Goal: Task Accomplishment & Management: Manage account settings

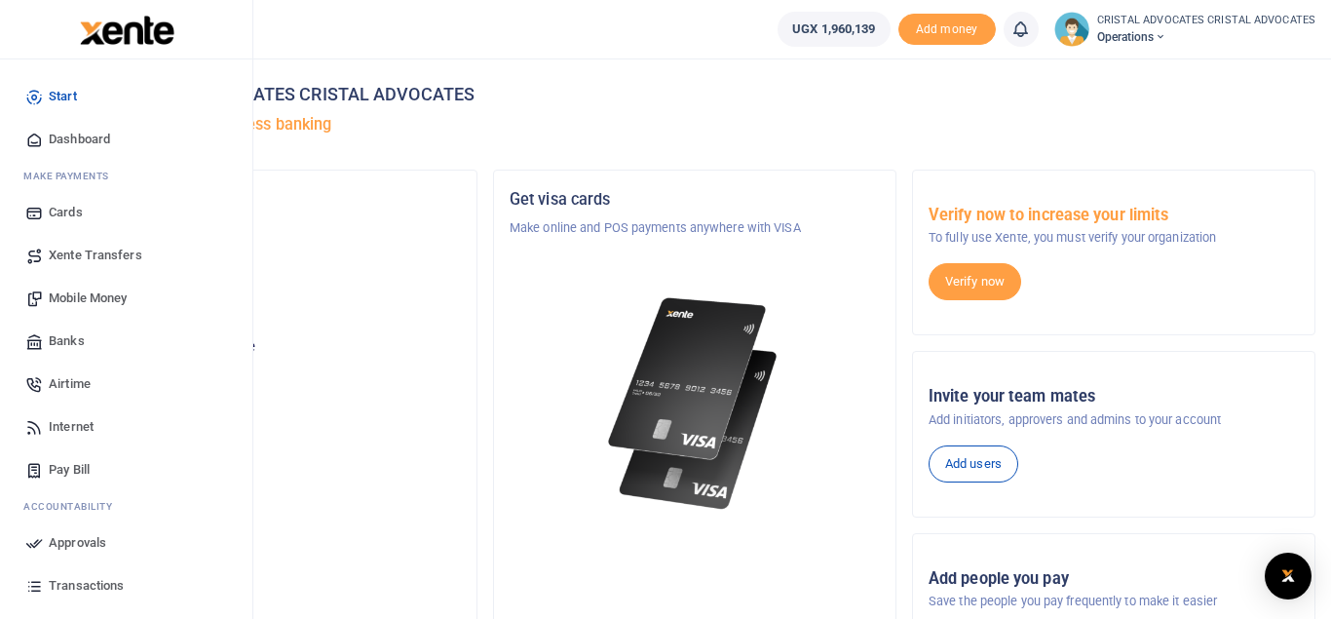
click at [82, 584] on span "Transactions" at bounding box center [86, 585] width 75 height 19
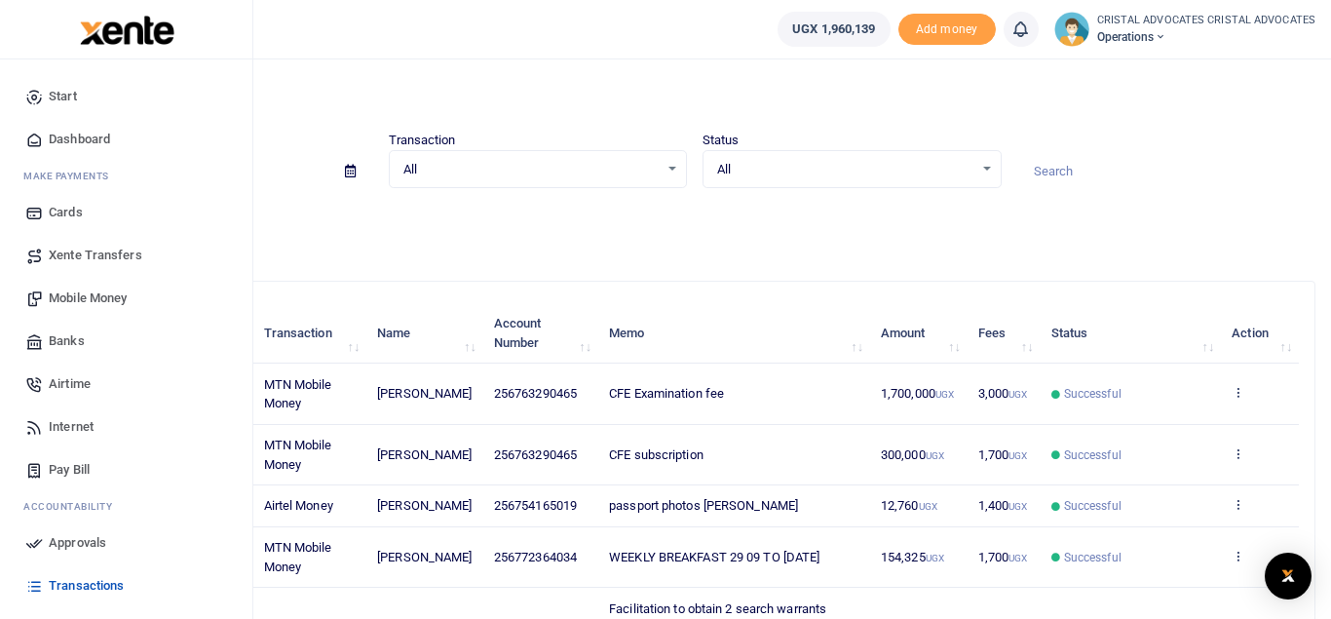
click at [104, 295] on span "Mobile Money" at bounding box center [88, 297] width 78 height 19
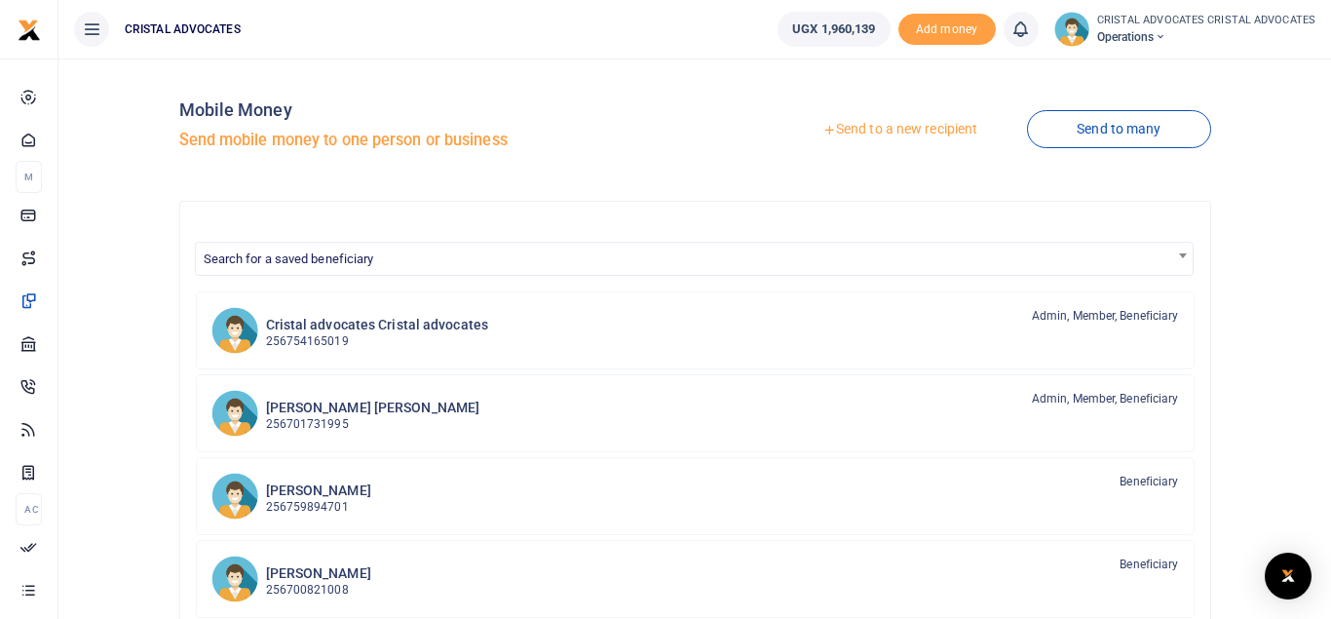
click at [890, 134] on link "Send to a new recipient" at bounding box center [899, 129] width 254 height 35
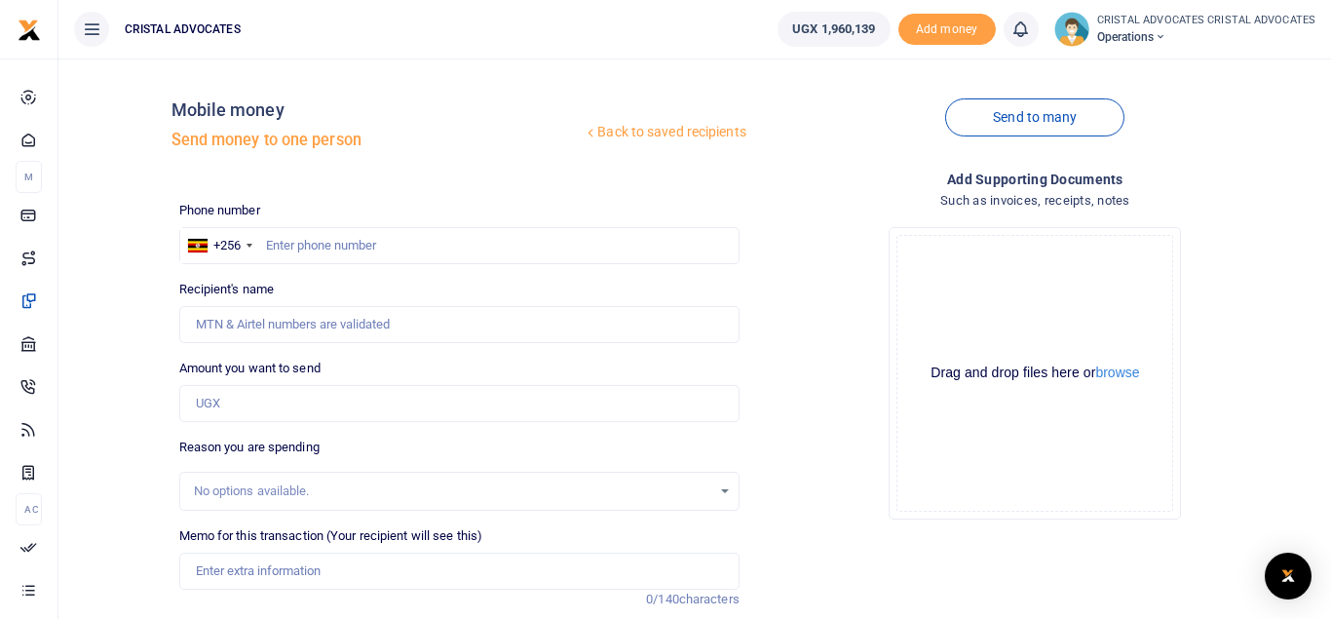
click at [323, 266] on div "Phone number +256 [GEOGRAPHIC_DATA] +256 Phone is required. Recipient's name Na…" at bounding box center [459, 490] width 576 height 578
click at [318, 246] on input "text" at bounding box center [459, 245] width 560 height 37
type input "754165019"
click at [215, 395] on input "Amount you want to send" at bounding box center [459, 403] width 560 height 37
type input "Beatrice Tuhaise"
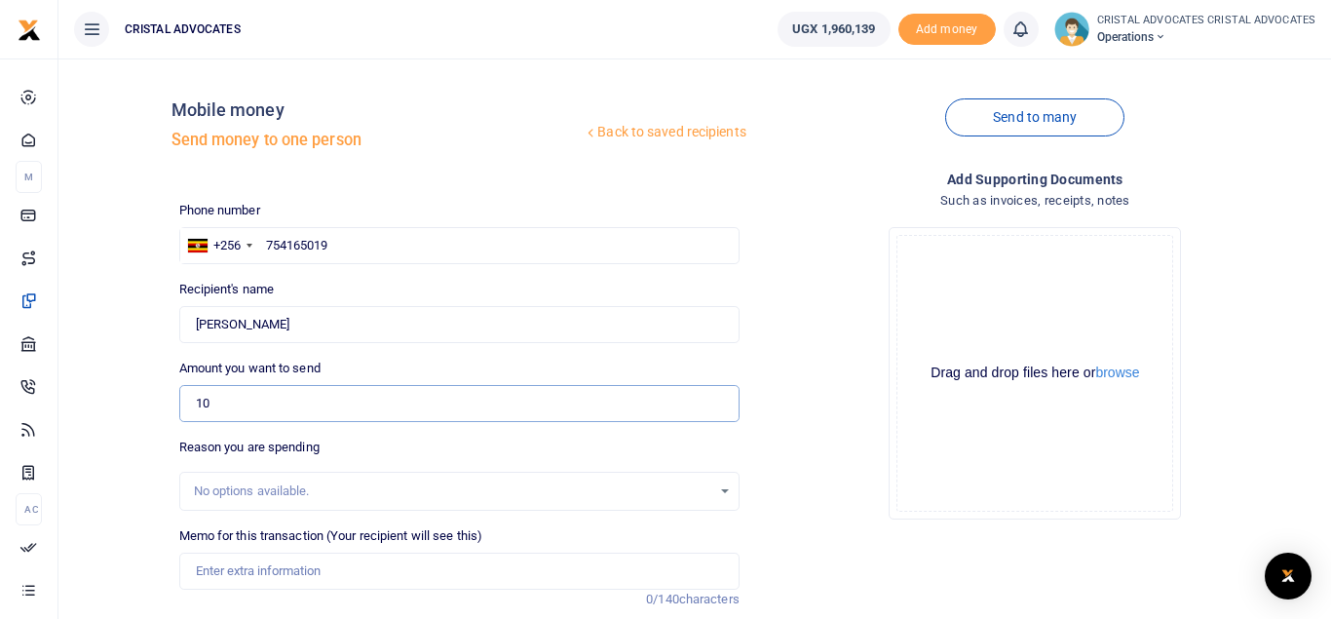
type input "1"
type input "1,873,260"
click at [376, 563] on input "Memo for this transaction (Your recipient will see this)" at bounding box center [459, 570] width 560 height 37
paste input "AIRTIME FOR 0FFICE LANDLINE"
paste input "STAFF LUNCH FOR THE MONTH OF SEPTEMBER 2025"
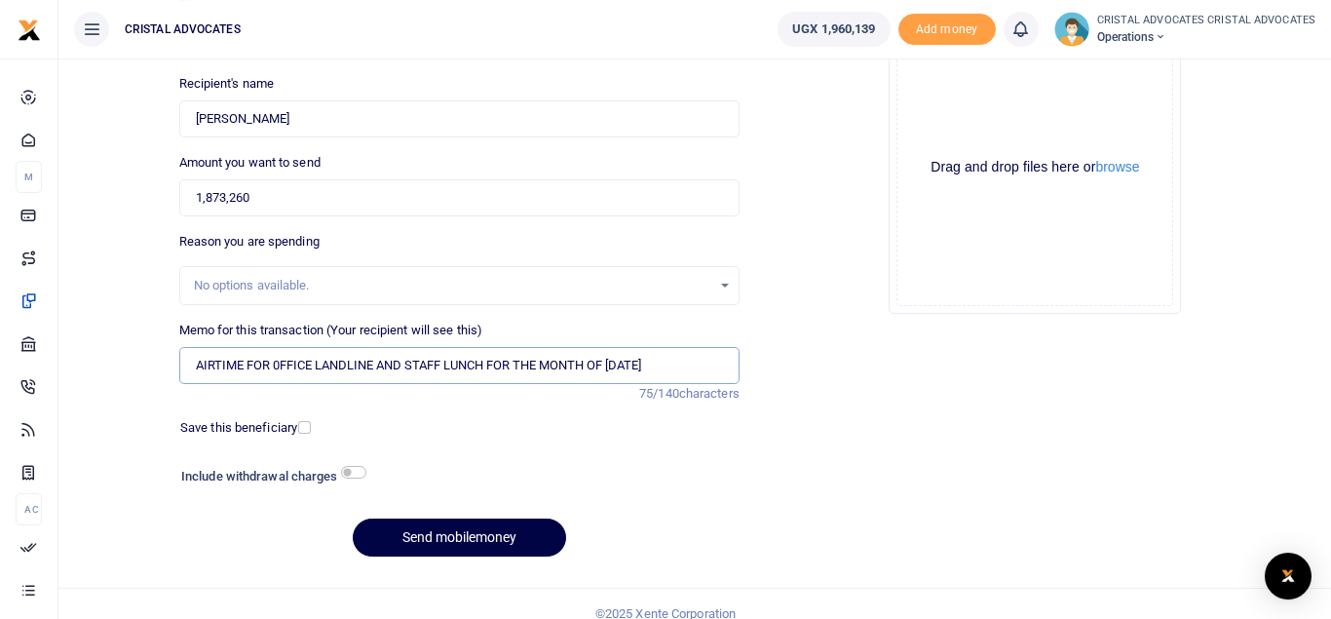
scroll to position [225, 0]
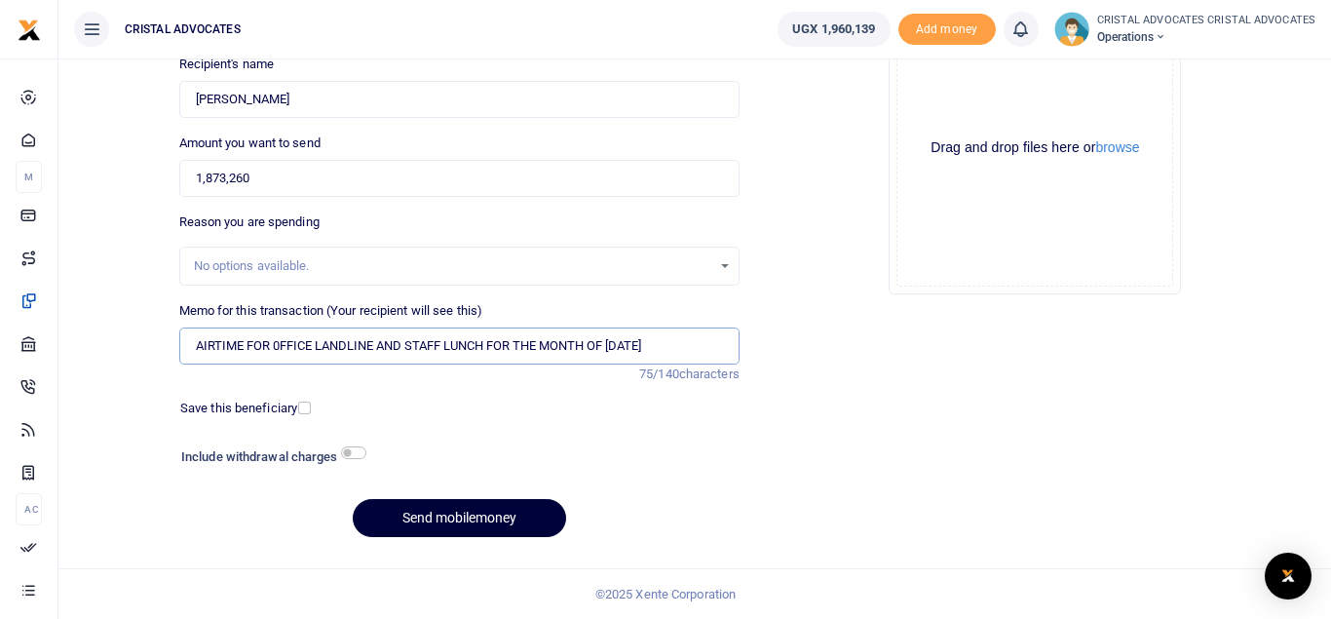
type input "AIRTIME FOR 0FFICE LANDLINE AND STAFF LUNCH FOR THE MONTH OF SEPTEMBER 2025"
click at [440, 513] on button "Send mobilemoney" at bounding box center [459, 518] width 213 height 38
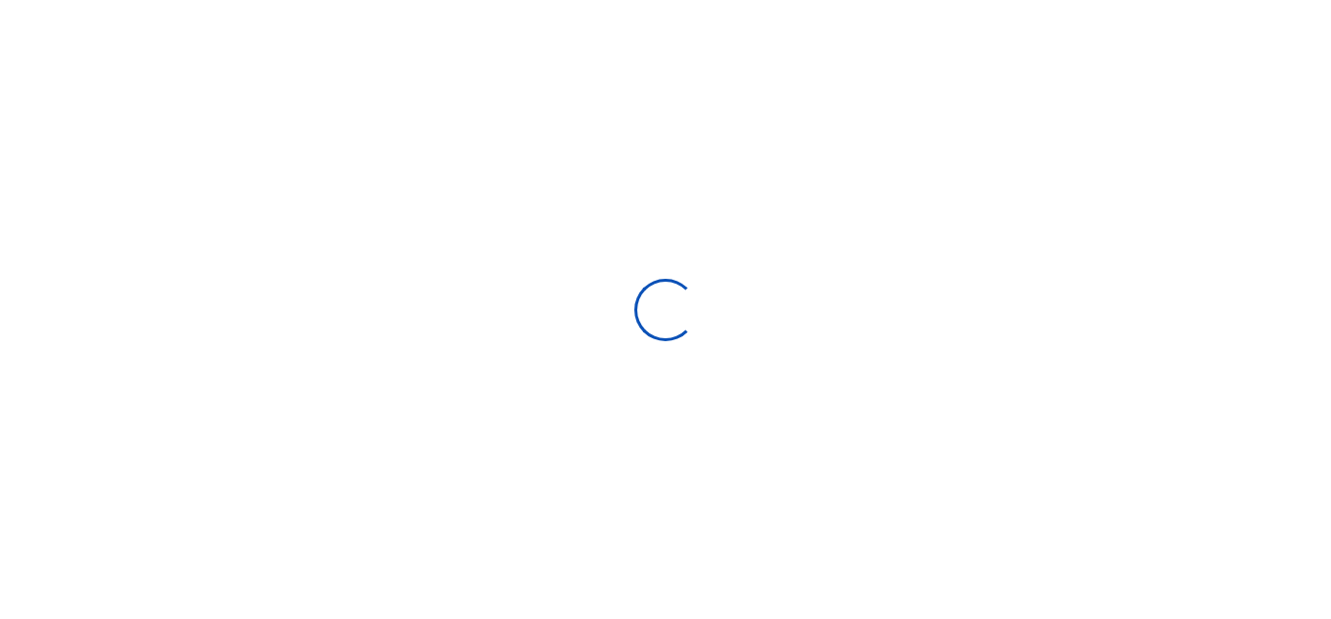
click at [762, 369] on div at bounding box center [665, 309] width 1331 height 619
select select "Loading bundles"
select select
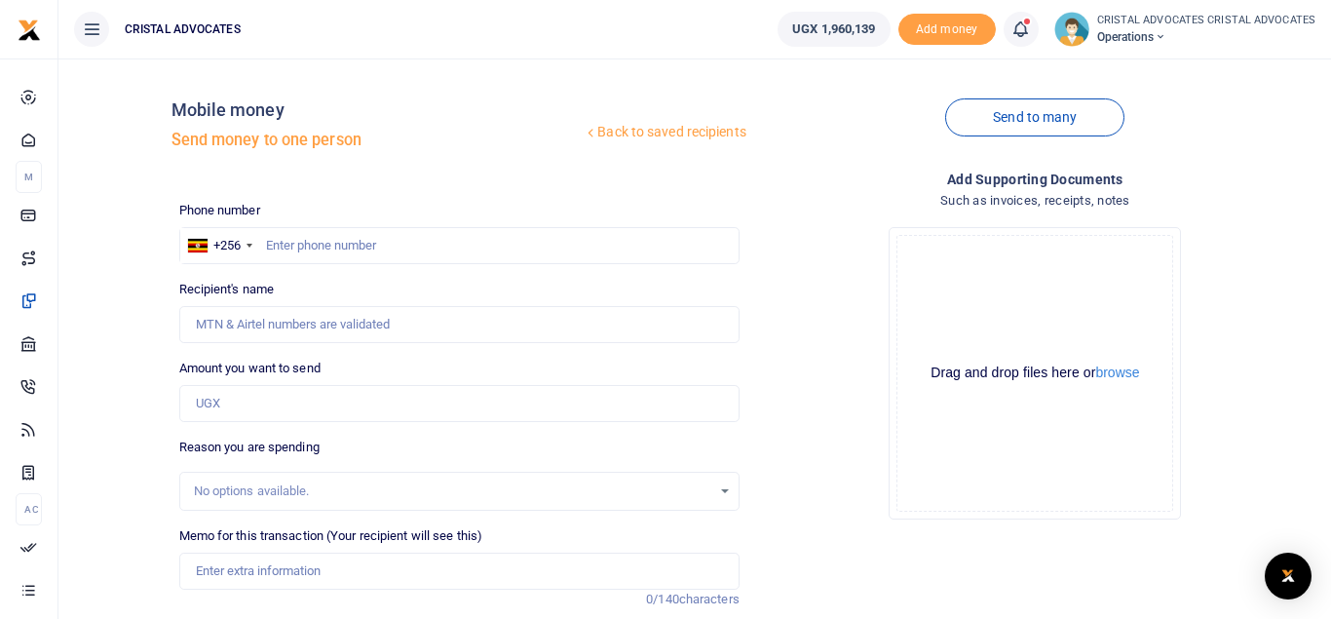
click at [396, 205] on div "Phone number +256 Uganda +256 Phone is required." at bounding box center [459, 232] width 560 height 63
click at [387, 246] on input "text" at bounding box center [459, 245] width 560 height 37
type input "0"
type input "775603106"
click at [248, 399] on input "Amount you want to send" at bounding box center [459, 403] width 560 height 37
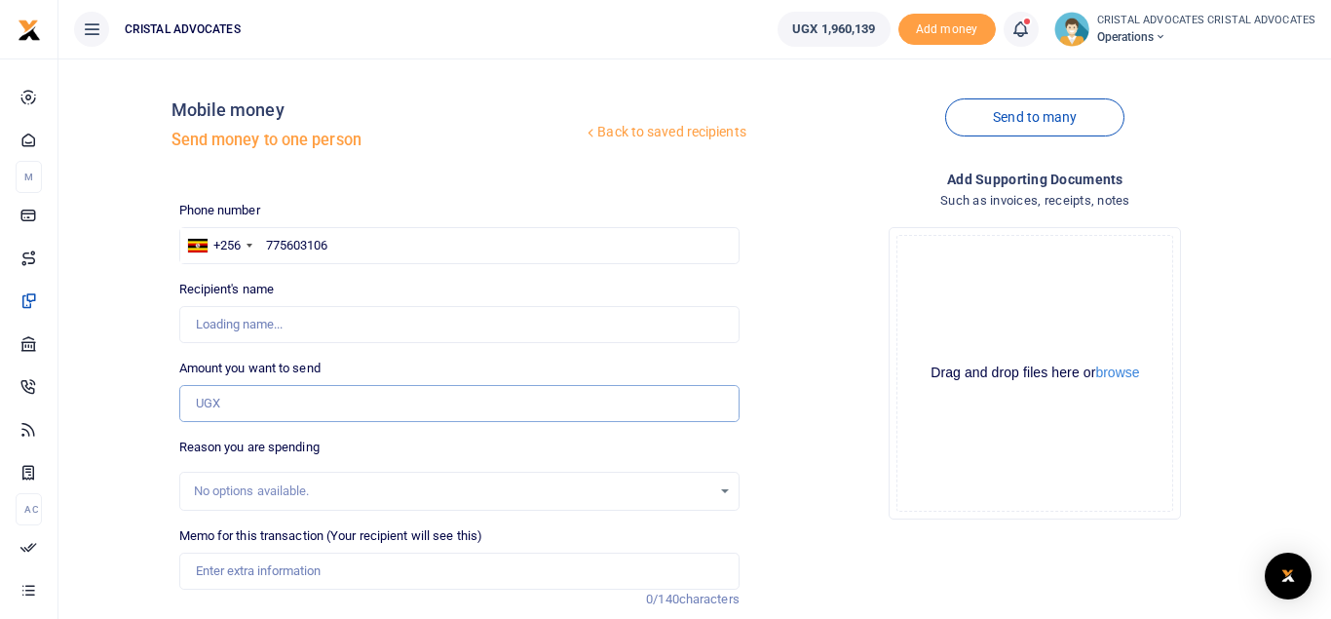
type input "Chris Mukama"
type input "72,550"
click at [321, 570] on input "Memo for this transaction (Your recipient will see this)" at bounding box center [459, 570] width 560 height 37
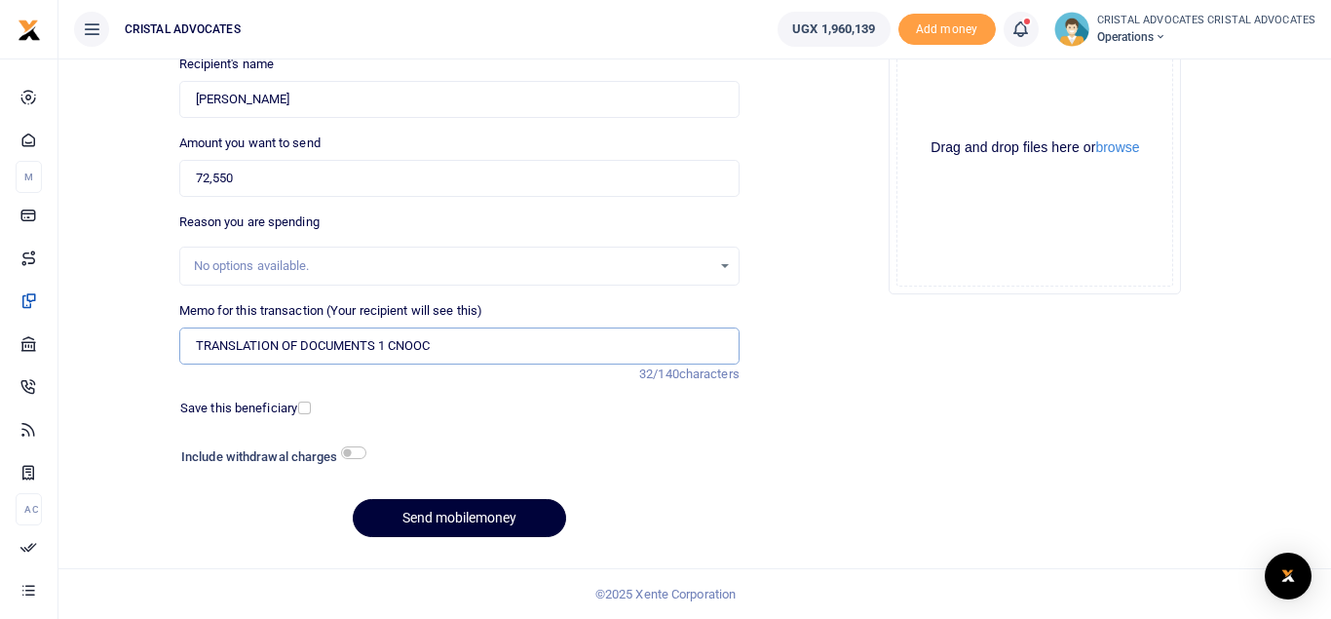
type input "TRANSLATION OF DOCUMENTS 1 CNOOC"
click at [442, 511] on button "Send mobilemoney" at bounding box center [459, 518] width 213 height 38
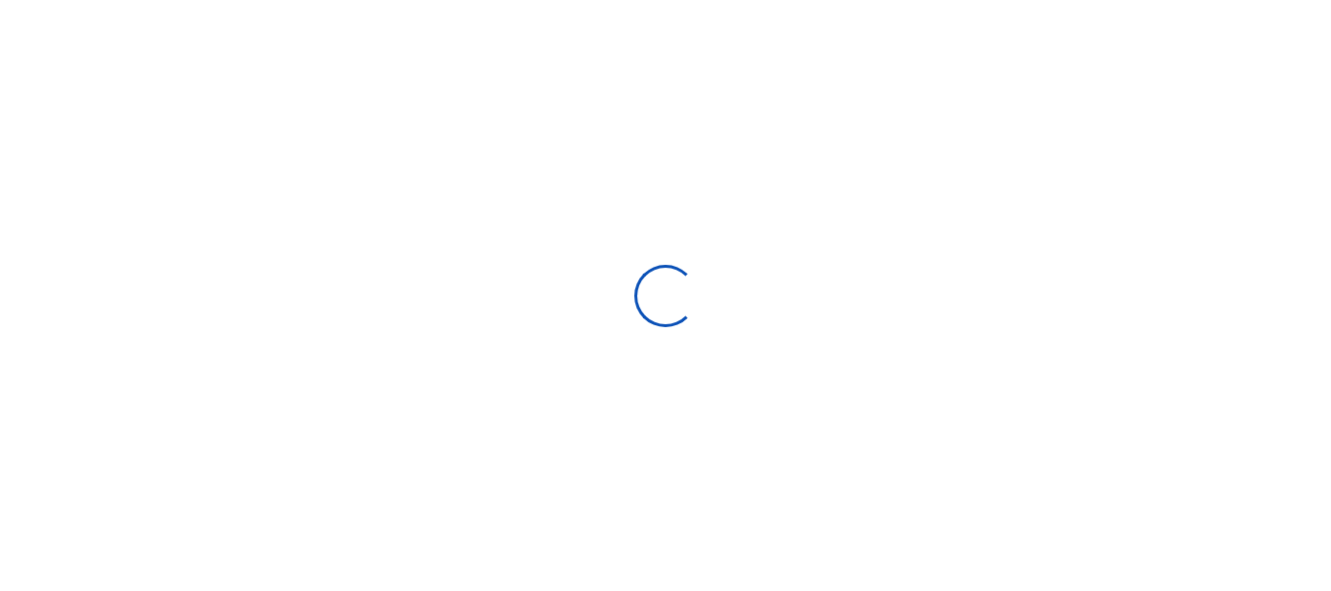
select select "Loading bundles"
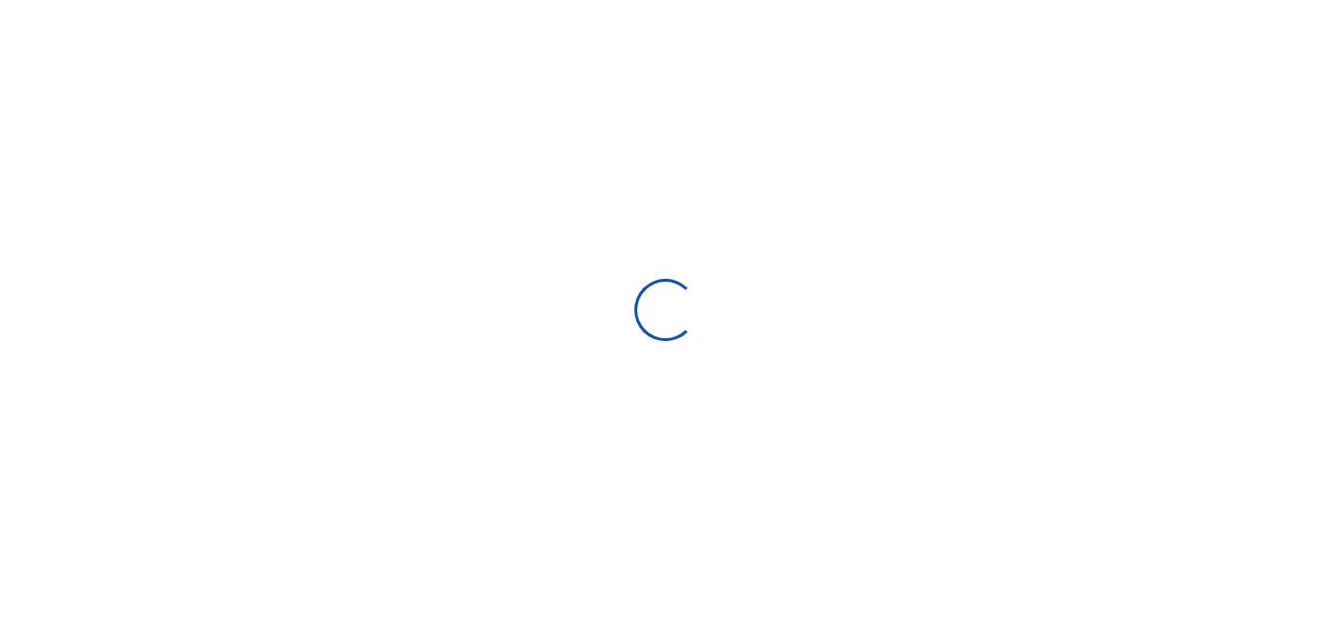
select select
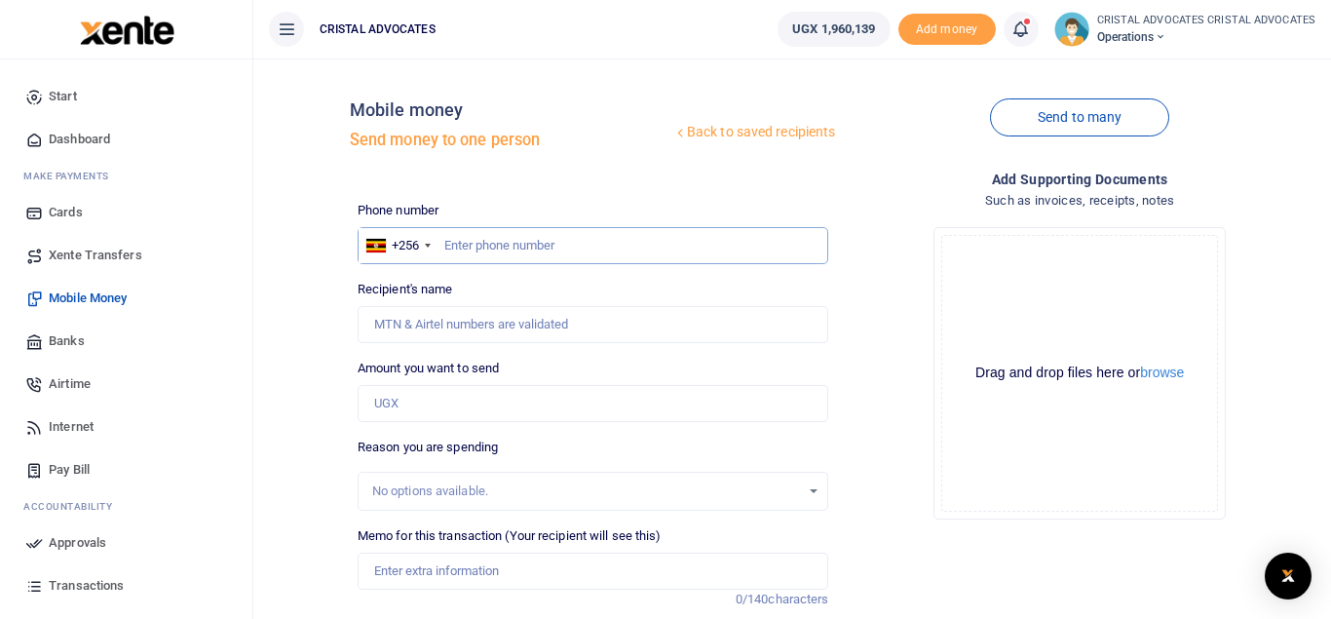
click at [572, 246] on input "text" at bounding box center [593, 245] width 471 height 37
type input "773767592"
type input "Simon Peter Senkungu"
type input "773767592"
click at [453, 401] on input "Amount you want to send" at bounding box center [593, 403] width 471 height 37
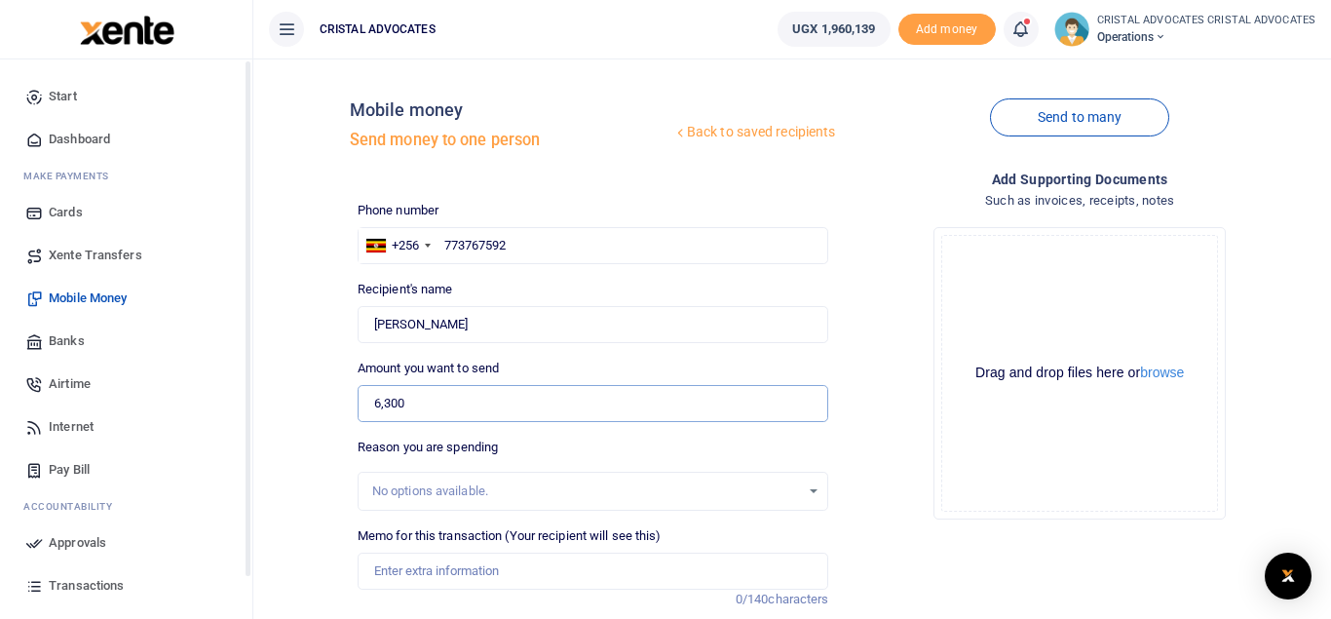
type input "6,300"
click at [458, 578] on input "Memo for this transaction (Your recipient will see this)" at bounding box center [593, 570] width 471 height 37
paste input "Filing fees for a notice of appeal in the Court of Appeal"
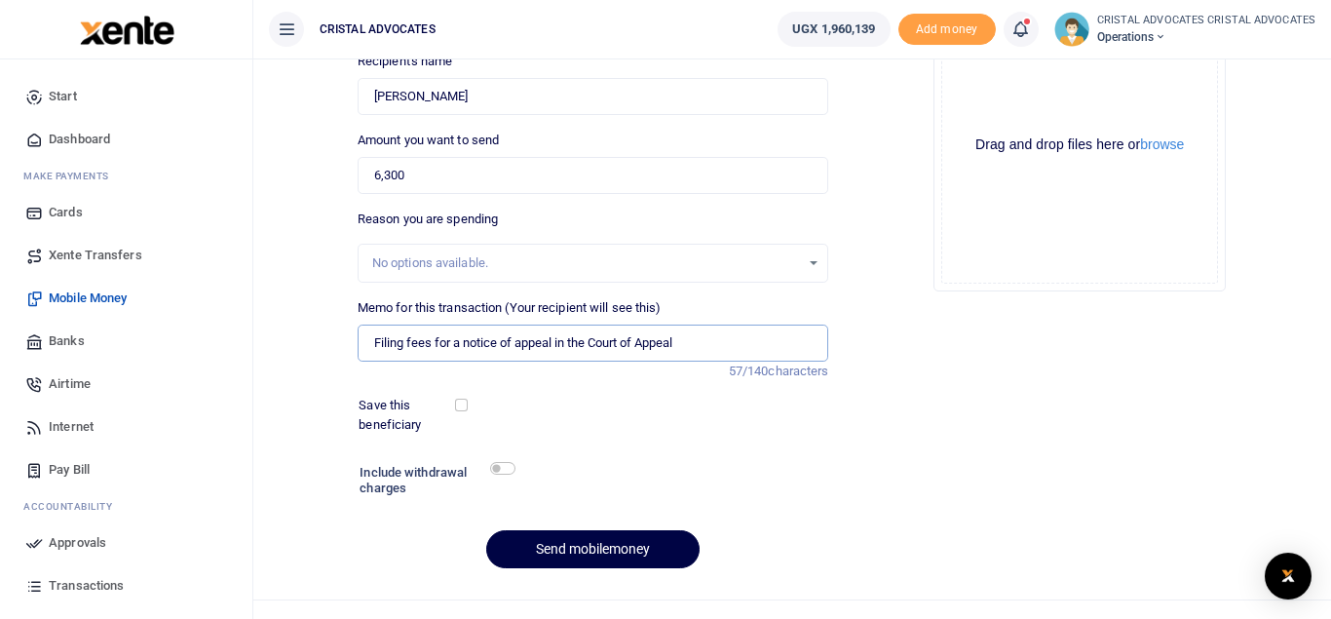
scroll to position [259, 0]
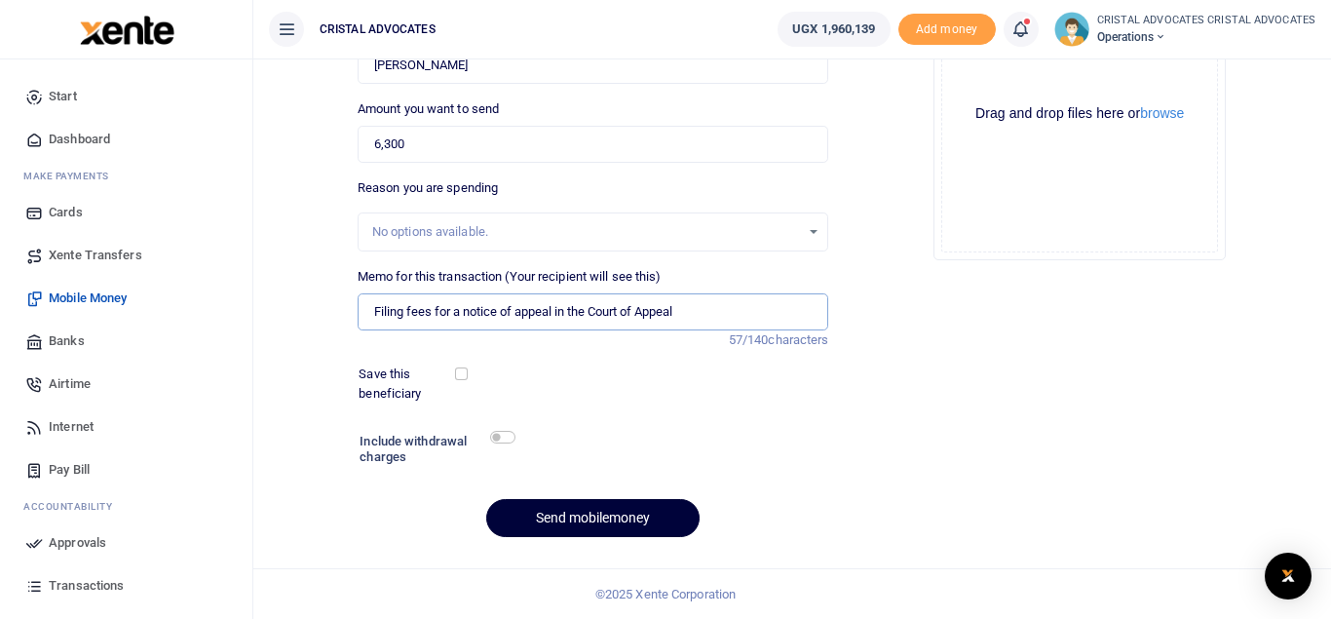
type input "Filing fees for a notice of appeal in the Court of Appeal"
click at [574, 517] on button "Send mobilemoney" at bounding box center [592, 518] width 213 height 38
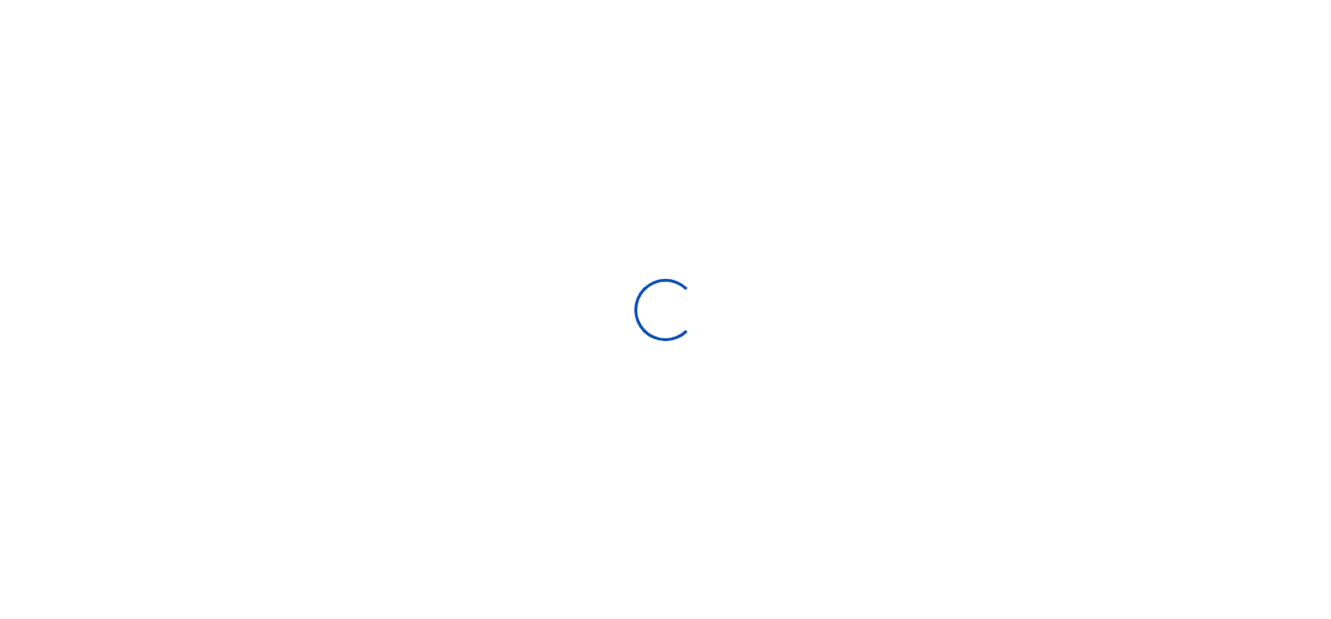
select select
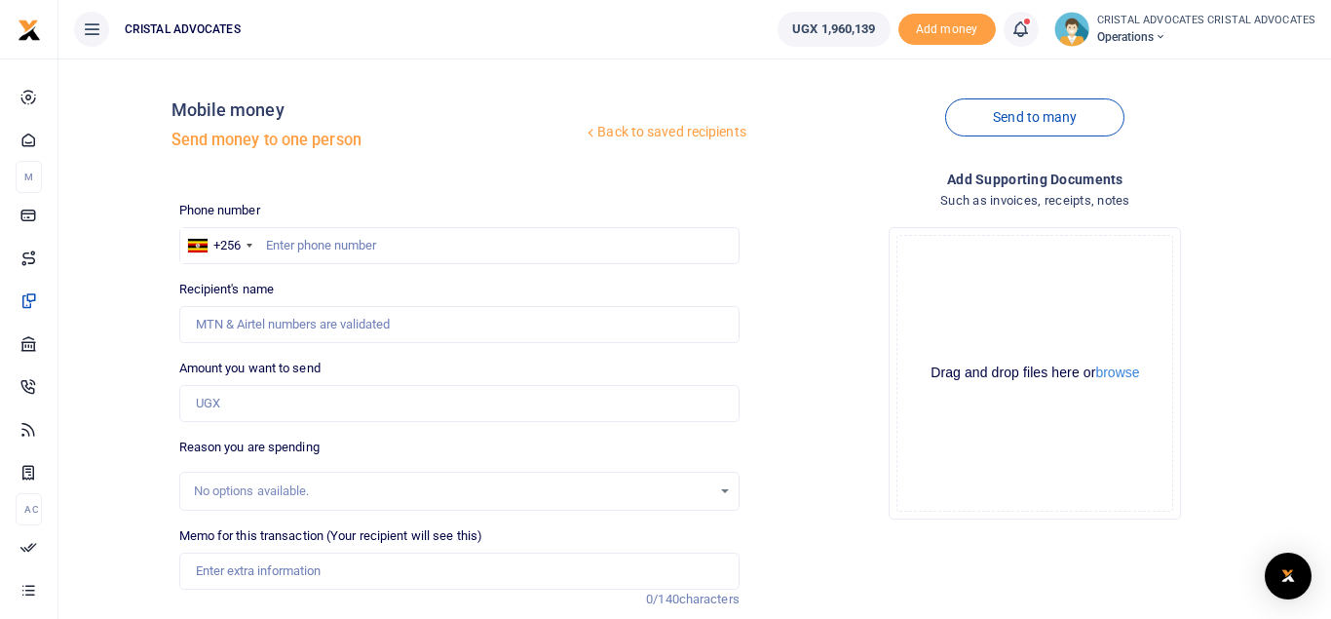
click at [1023, 29] on icon at bounding box center [1019, 29] width 19 height 21
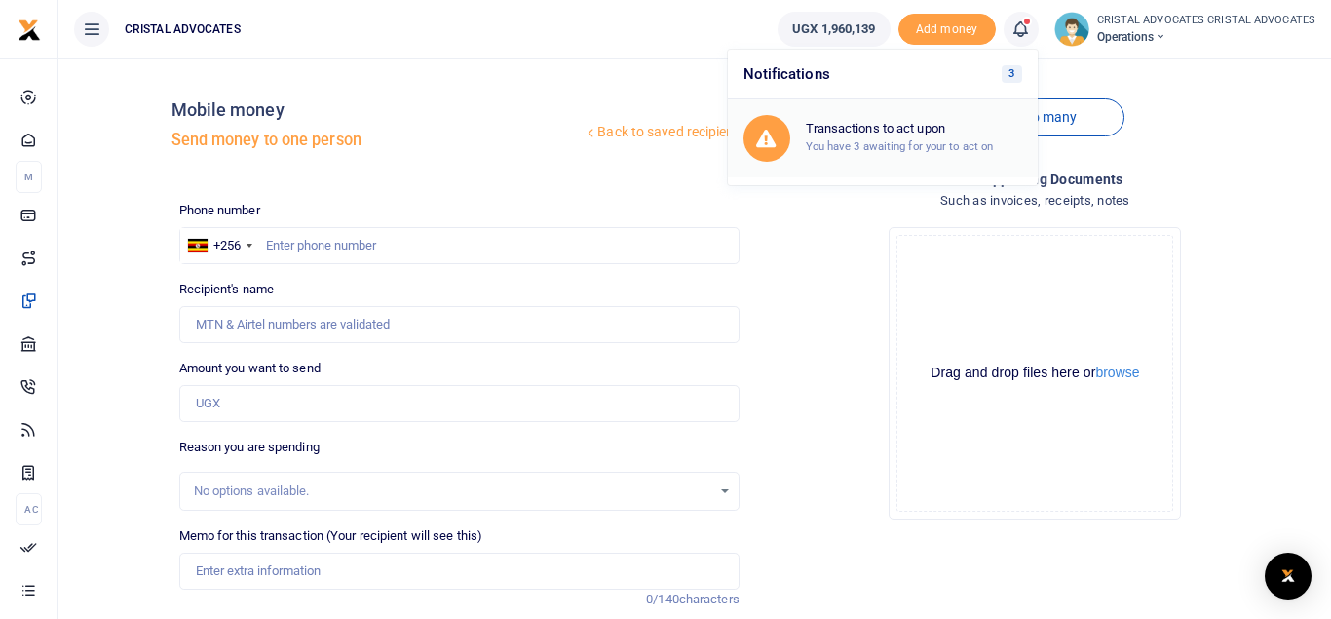
click at [897, 138] on div "Transactions to act upon You have 3 awaiting for your to act on" at bounding box center [914, 138] width 216 height 34
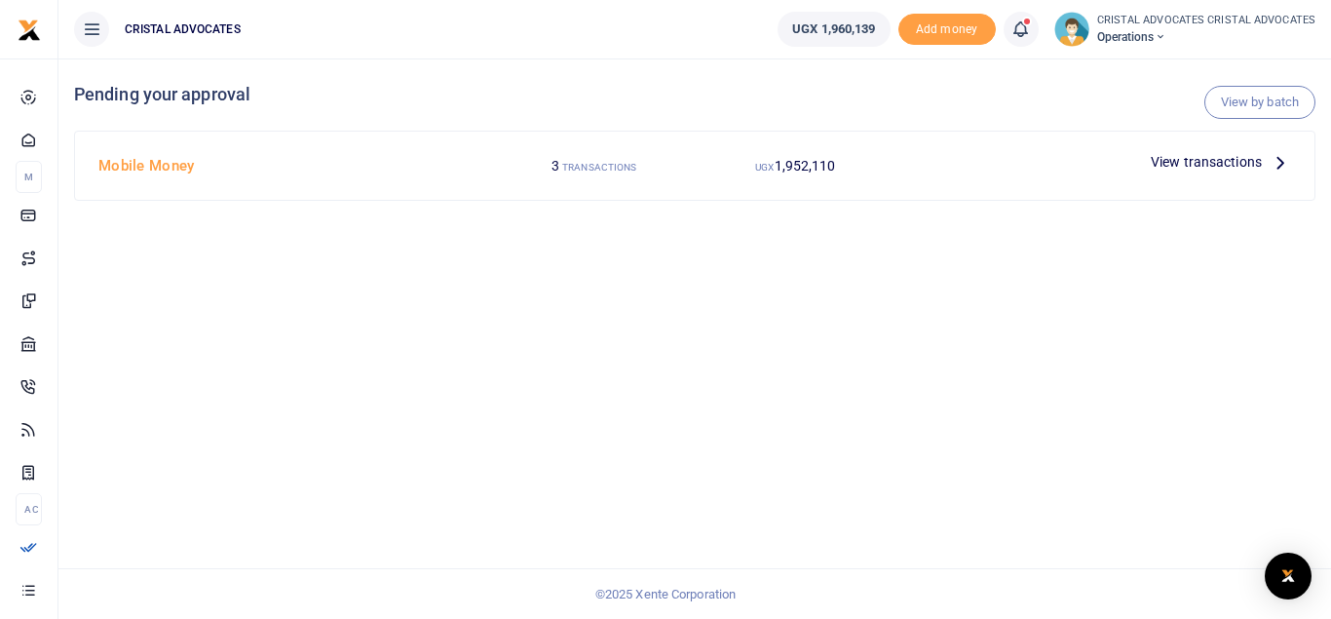
click at [1209, 162] on span "View transactions" at bounding box center [1205, 161] width 111 height 21
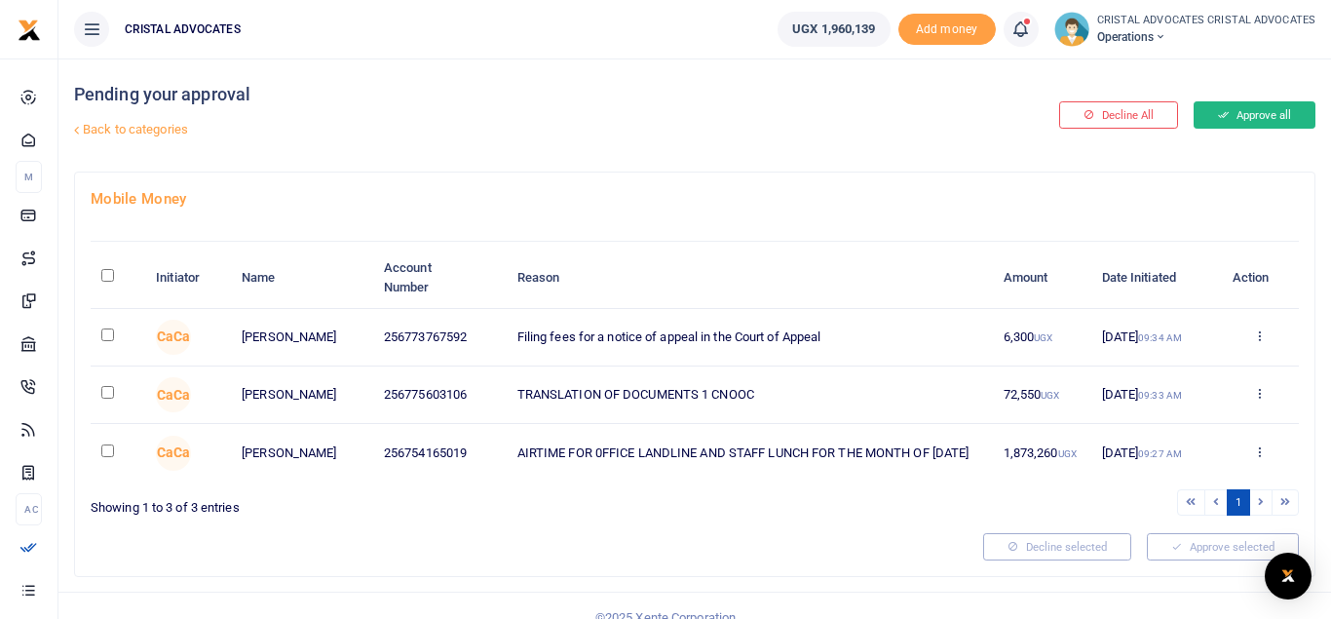
click at [1250, 109] on button "Approve all" at bounding box center [1254, 114] width 122 height 27
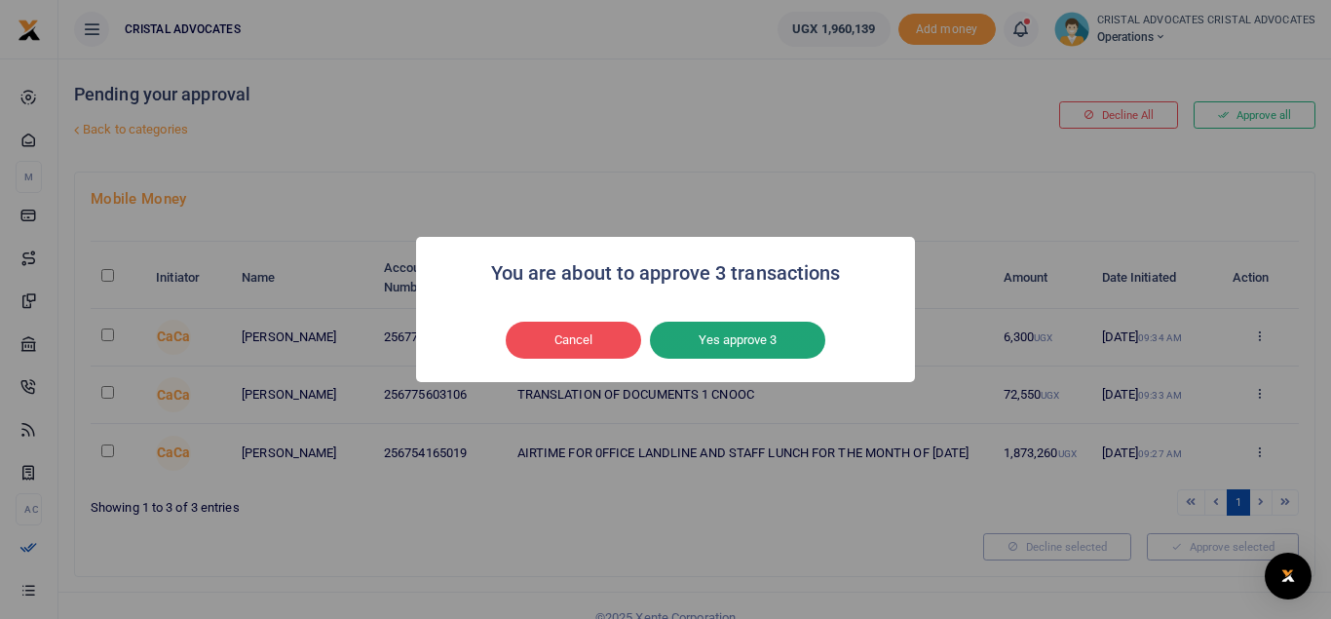
click at [753, 345] on button "Yes approve 3" at bounding box center [737, 339] width 175 height 37
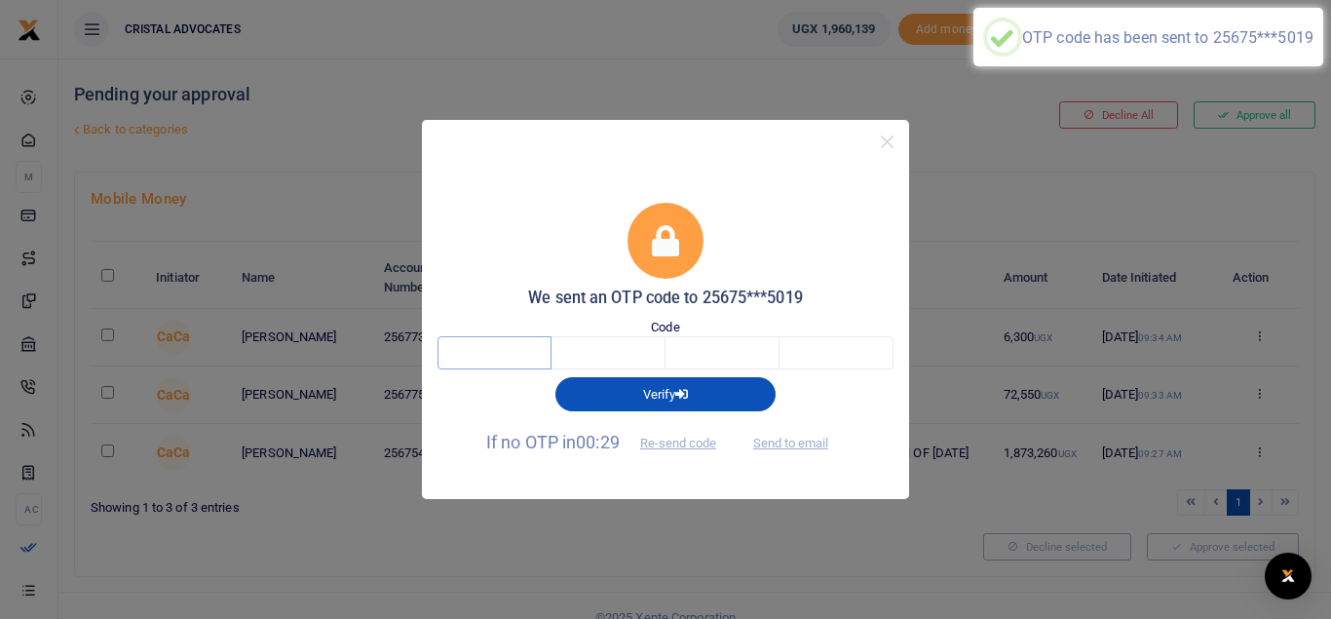
click at [495, 344] on input "text" at bounding box center [494, 352] width 114 height 33
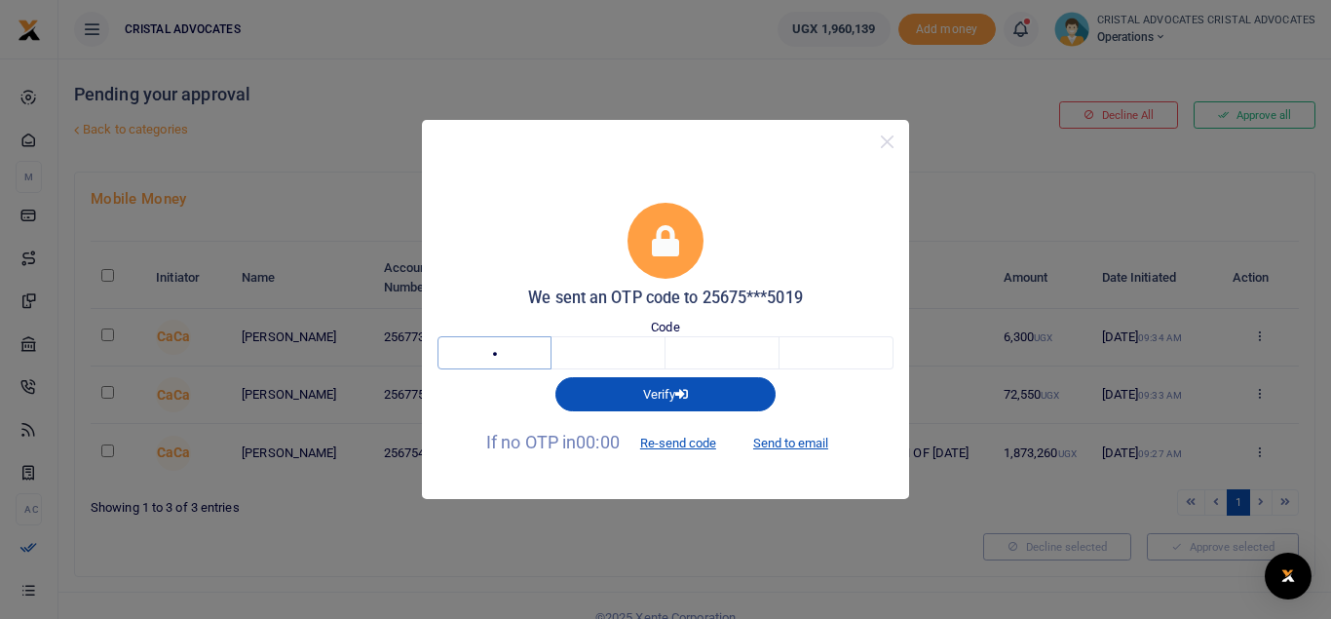
type input "1"
type input "6"
type input "9"
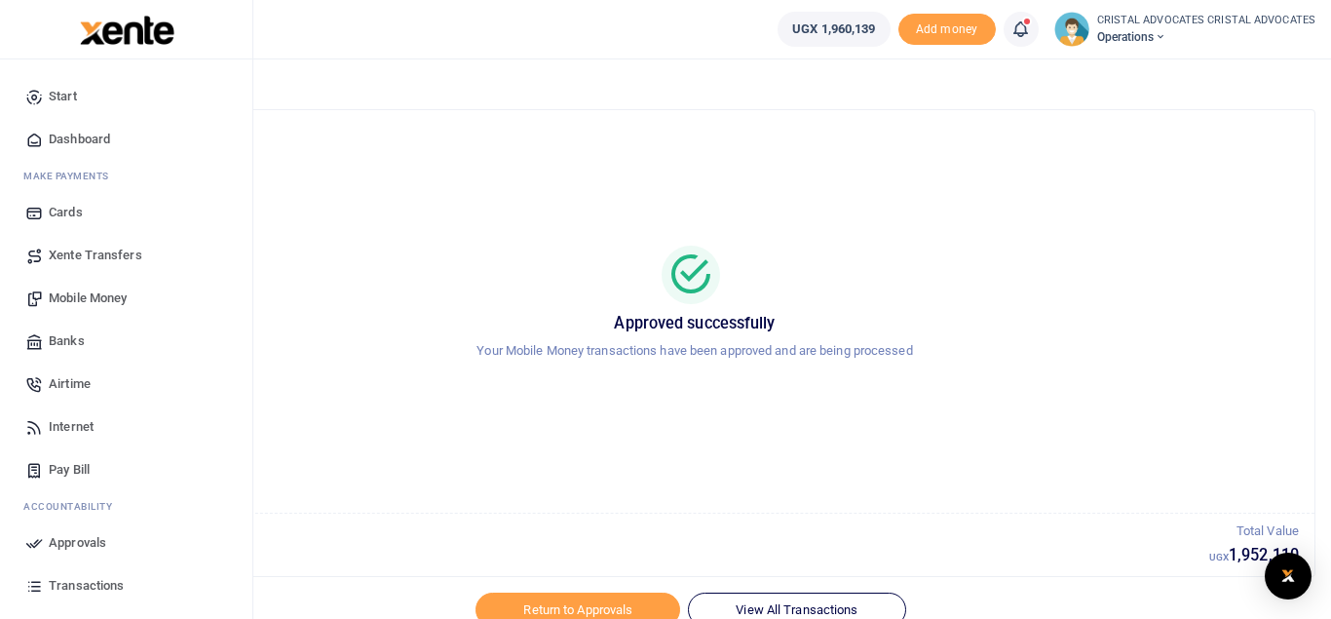
click at [108, 588] on span "Transactions" at bounding box center [86, 585] width 75 height 19
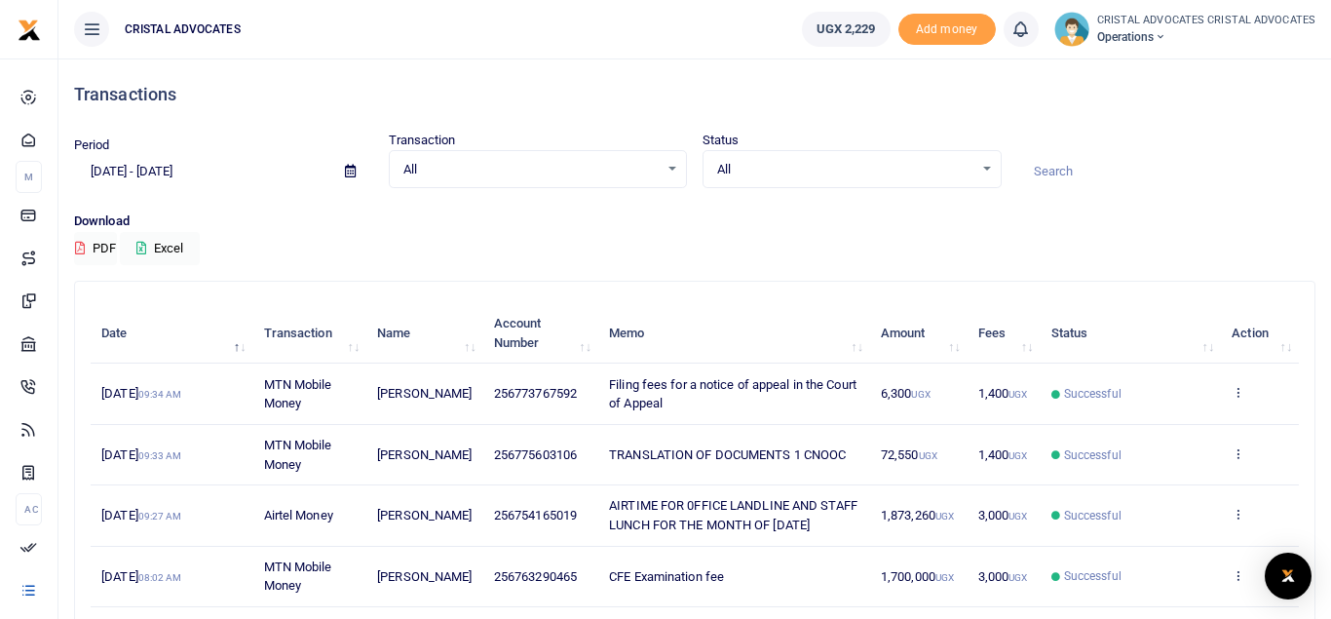
scroll to position [526, 0]
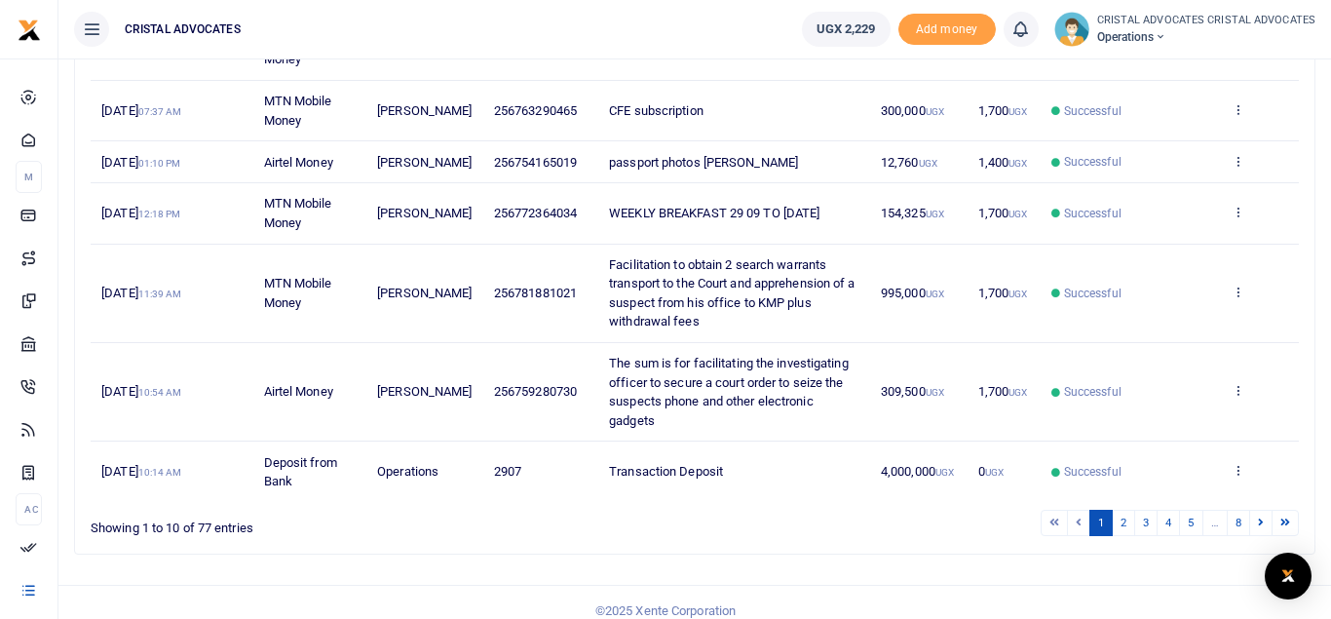
click at [1319, 446] on div "Search: Date Transaction Name Account Number Memo Amount Fees Status Action [DA…" at bounding box center [694, 162] width 1257 height 815
